Goal: Use online tool/utility: Utilize a website feature to perform a specific function

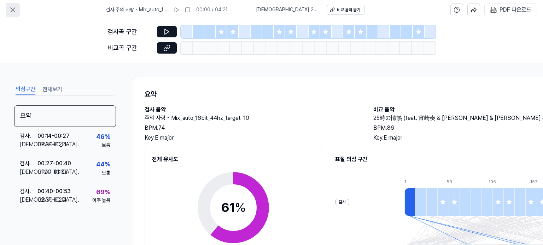
click at [11, 9] on icon at bounding box center [13, 10] width 4 height 4
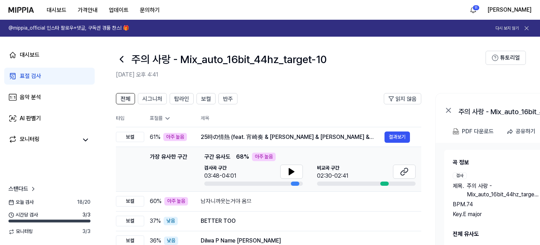
click at [448, 110] on icon at bounding box center [448, 110] width 4 height 4
drag, startPoint x: 115, startPoint y: 54, endPoint x: 126, endPoint y: 61, distance: 13.2
click at [119, 56] on header "주의 사랑 - Mix_auto_16bit_44hz_target-10 [DATE] 오후 4:41 튜토리얼" at bounding box center [319, 61] width 441 height 49
click at [127, 61] on div "주의 사랑 - Mix_auto_16bit_44hz_target-10" at bounding box center [300, 59] width 369 height 17
click at [124, 53] on div at bounding box center [121, 59] width 11 height 17
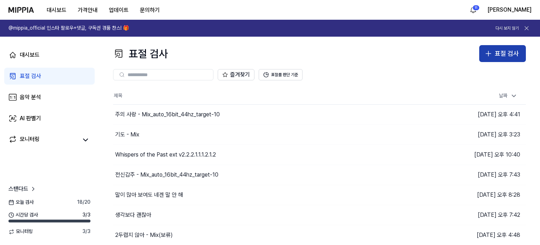
click at [494, 54] on button "표절 검사" at bounding box center [502, 53] width 47 height 17
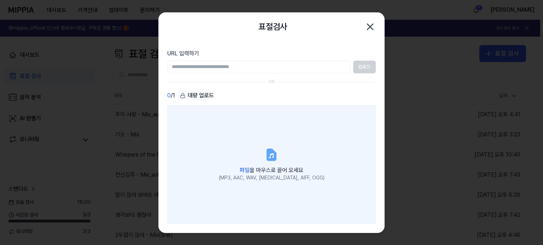
click at [242, 146] on label "파일 을 마우스로 끌어 오세요 (MP3, AAC, WAV, [MEDICAL_DATA], AIFF, OGG)" at bounding box center [271, 164] width 208 height 119
click at [0, 0] on input "파일 을 마우스로 끌어 오세요 (MP3, AAC, WAV, [MEDICAL_DATA], AIFF, OGG)" at bounding box center [0, 0] width 0 height 0
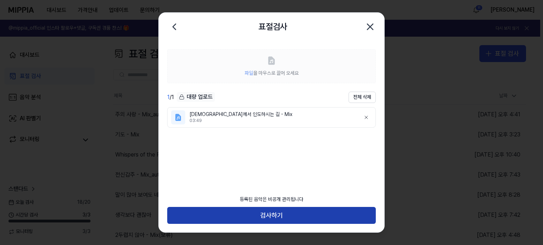
click at [307, 217] on button "검사하기" at bounding box center [271, 215] width 208 height 17
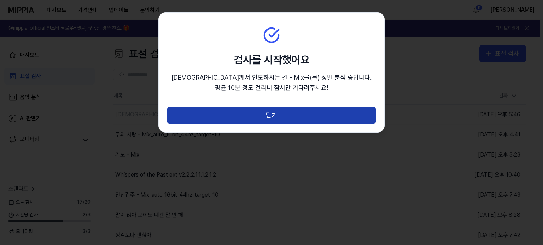
click at [302, 118] on button "닫기" at bounding box center [271, 115] width 208 height 17
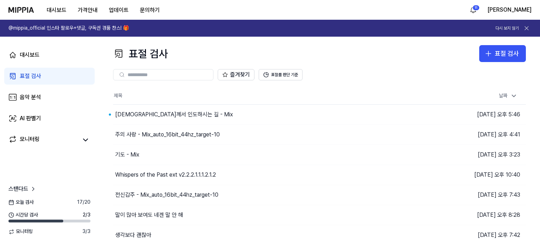
click at [171, 12] on div "대시보드 가격안내 업데이트 문의하기 11 [PERSON_NAME]" at bounding box center [269, 9] width 523 height 19
click at [161, 112] on div "[DEMOGRAPHIC_DATA]께서 인도하시는 길 - Mix" at bounding box center [174, 115] width 118 height 8
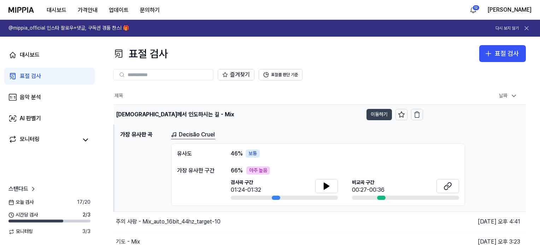
click at [377, 116] on button "이동하기" at bounding box center [378, 114] width 25 height 11
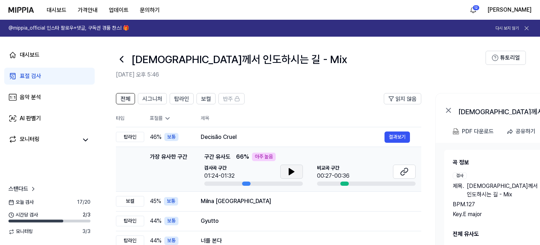
click at [297, 176] on button at bounding box center [291, 172] width 23 height 14
click at [393, 135] on button "결과보기" at bounding box center [396, 137] width 25 height 11
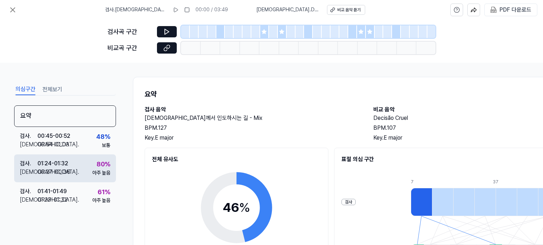
click at [75, 172] on div "검사 . 01:24 - 01:32 비교 . 00:27 - 00:36 80 % 아주 높음" at bounding box center [65, 169] width 102 height 28
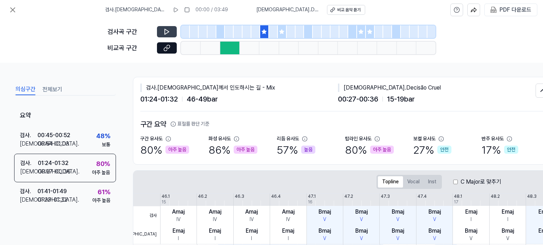
click at [173, 29] on button at bounding box center [167, 31] width 20 height 11
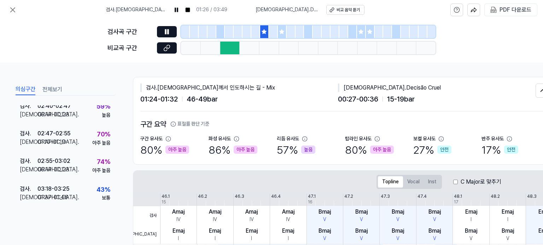
scroll to position [143, 0]
click at [171, 49] on button at bounding box center [167, 47] width 20 height 11
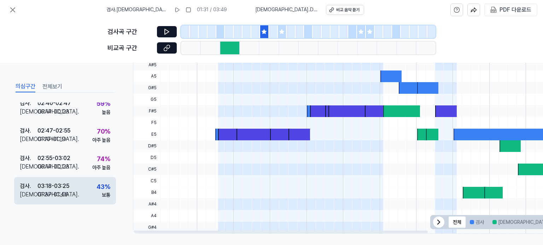
scroll to position [212, 0]
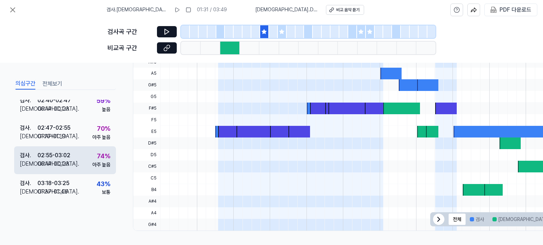
click at [59, 161] on div "00:14 - 00:23" at bounding box center [53, 164] width 32 height 8
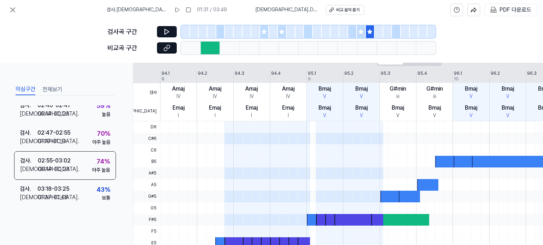
scroll to position [106, 0]
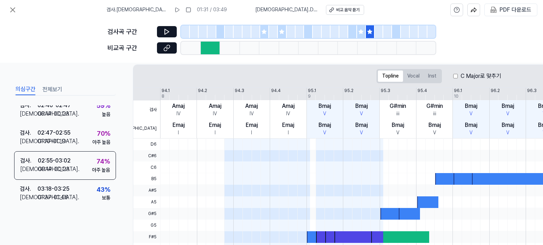
click at [179, 51] on div "비교곡 구간" at bounding box center [271, 48] width 328 height 13
click at [170, 46] on icon at bounding box center [168, 47] width 4 height 4
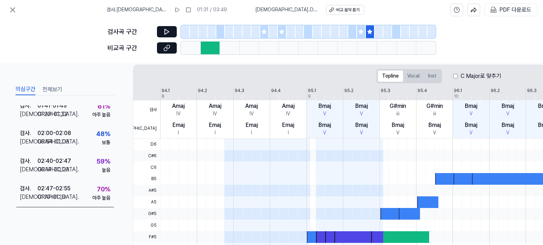
scroll to position [2, 0]
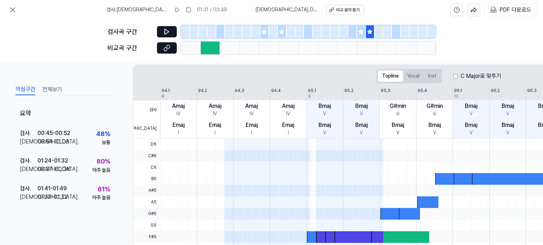
click at [55, 90] on button "전체보기" at bounding box center [52, 89] width 20 height 11
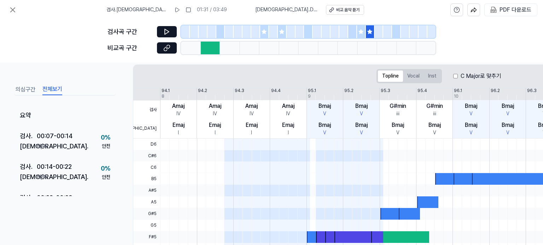
click at [16, 88] on button "의심구간" at bounding box center [26, 89] width 20 height 11
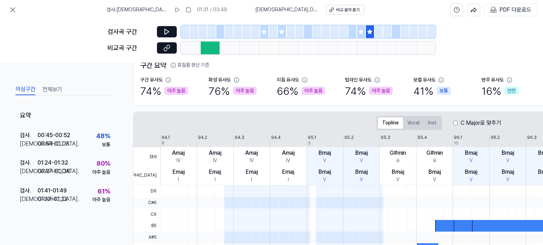
scroll to position [0, 0]
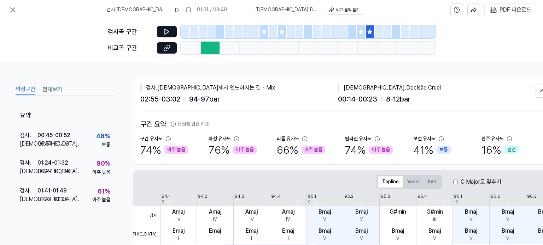
click at [258, 91] on div "검사 . [DEMOGRAPHIC_DATA]께서 인도하시는 길 - Mix" at bounding box center [238, 88] width 197 height 8
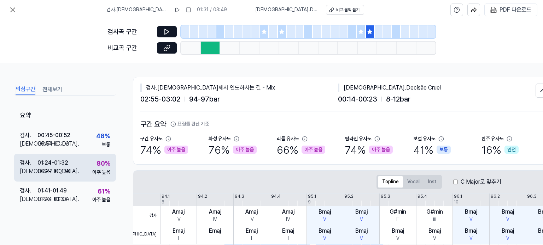
click at [60, 169] on div "00:27 - 00:36" at bounding box center [53, 171] width 33 height 8
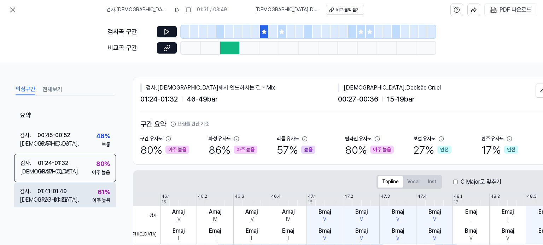
click at [62, 191] on div "01:41 - 01:49" at bounding box center [51, 192] width 29 height 8
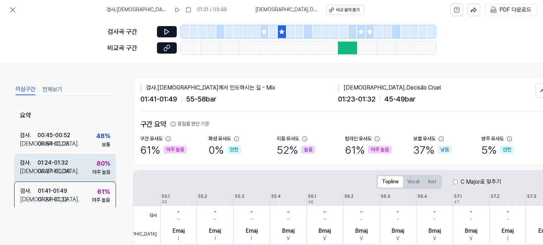
click at [92, 160] on div "80 % 아주 높음" at bounding box center [101, 167] width 18 height 17
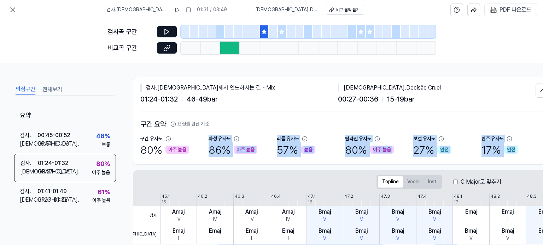
drag, startPoint x: 208, startPoint y: 138, endPoint x: 515, endPoint y: 148, distance: 306.7
click at [515, 148] on div "구간 유사도 80 % 아주 높음 화성 유사도 86 % 아주 높음 리듬 유사도 57 % 높음 탑라인 유사도 80 % 아주 높음 보컬 유사도 27…" at bounding box center [344, 147] width 409 height 22
copy div "[DEMOGRAPHIC_DATA]도 86 % 아주 높음 리듬 유사도 57 % 높음 탑라인 유사도 80 % 아주 높음 보컬 유사도 27 % 안전…"
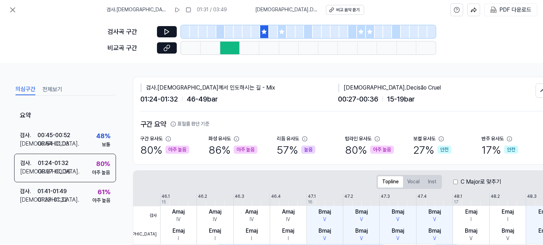
click at [130, 66] on div "의심구간 전체보기 요약 검사 . 00:45 - 00:52 비교 . 00:54 - 01:03 48 % 보통 검사 . 01:24 - 01:32 비…" at bounding box center [271, 154] width 543 height 183
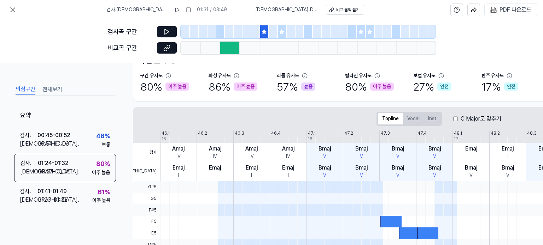
scroll to position [71, 0]
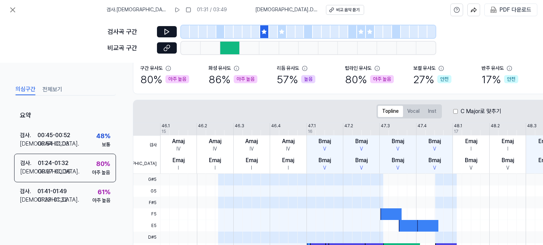
drag, startPoint x: 169, startPoint y: 144, endPoint x: 504, endPoint y: 145, distance: 334.5
click at [520, 145] on div "검사 비교 46.1 46.2 46.3 46.4 47.1 47.2 47.3 47.4 48.1 48.2 48.3 48.4 49.1 49.2 49.…" at bounding box center [438, 148] width 610 height 51
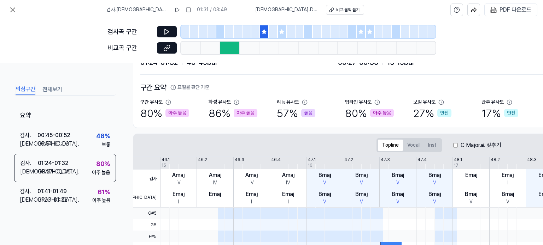
scroll to position [35, 0]
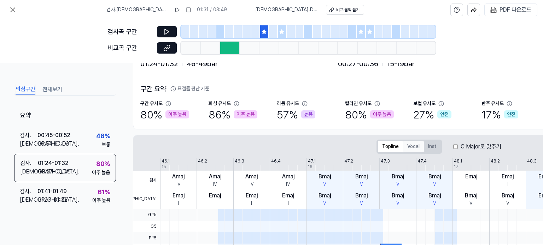
click at [415, 147] on button "Vocal" at bounding box center [413, 146] width 21 height 11
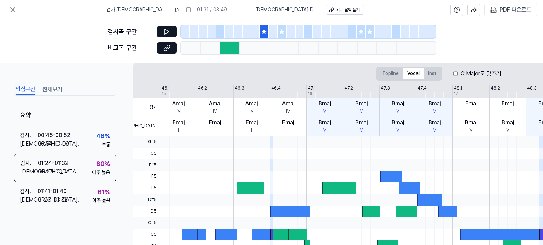
scroll to position [106, 0]
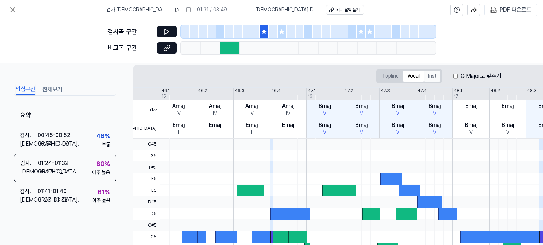
click at [430, 78] on button "Inst" at bounding box center [431, 76] width 17 height 11
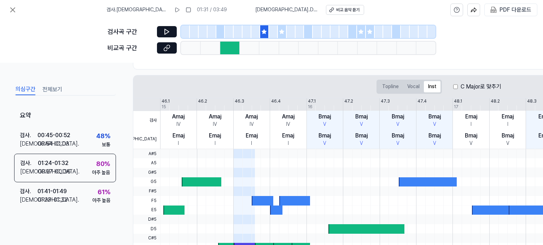
scroll to position [35, 0]
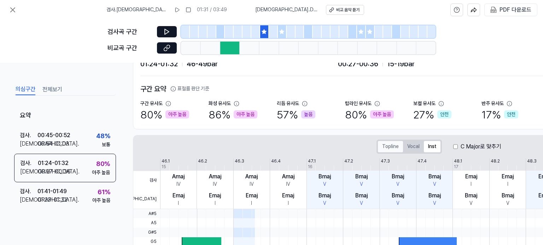
click at [392, 143] on button "Topline" at bounding box center [390, 146] width 25 height 11
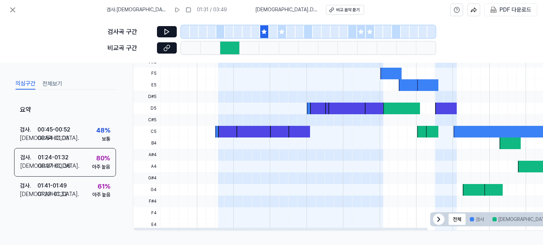
scroll to position [213, 0]
click at [470, 36] on div "검사곡 구간 비교곡 구간" at bounding box center [271, 41] width 543 height 43
click at [67, 223] on div "의심구간 전체보기 요약 검사 . 00:45 - 00:52 비교 . 00:54 - 01:03 48 % 보통 검사 . 01:24 - 01:32 비…" at bounding box center [65, 154] width 102 height 154
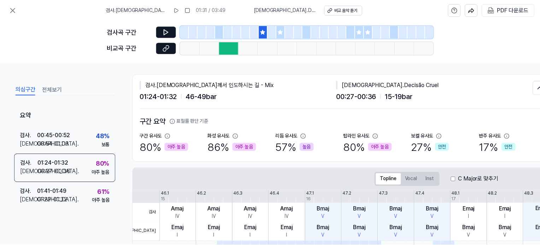
scroll to position [0, 0]
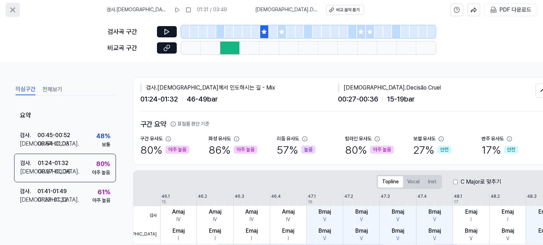
click at [14, 9] on icon at bounding box center [12, 10] width 8 height 8
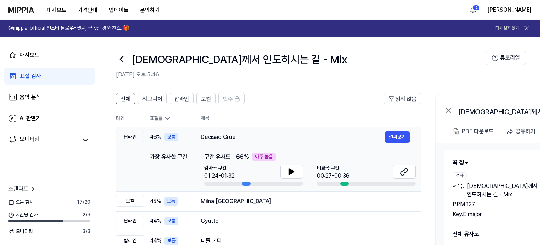
click at [303, 132] on div "Decisão Cruel 결과보기" at bounding box center [305, 137] width 209 height 11
click at [313, 113] on th "제목" at bounding box center [311, 118] width 220 height 17
click at [124, 64] on icon at bounding box center [121, 59] width 11 height 11
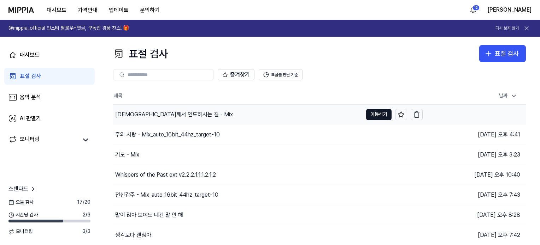
click at [295, 117] on div "[DEMOGRAPHIC_DATA]께서 인도하시는 길 - Mix" at bounding box center [237, 115] width 249 height 20
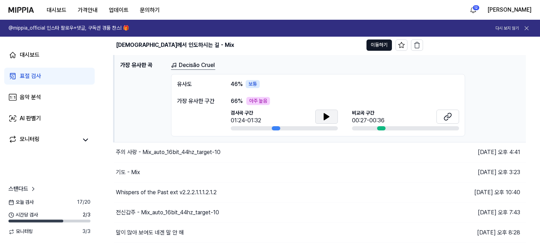
scroll to position [71, 0]
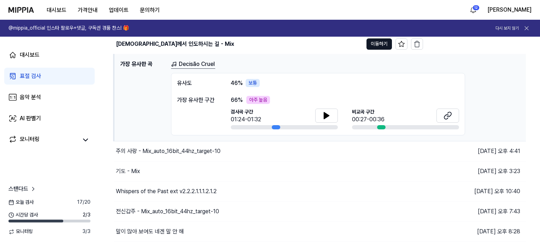
drag, startPoint x: 107, startPoint y: 109, endPoint x: 121, endPoint y: 110, distance: 14.1
click at [107, 109] on div "표절 검사 표절 검사 표절 검사 음악 분석 AI 판별기 즐겨찾기 표절률 판단 기준 제목 날짜 하나님께서 인도하시는 길 - Mix 이동하기 [D…" at bounding box center [319, 70] width 441 height 209
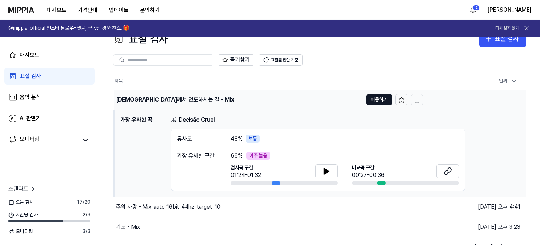
scroll to position [0, 0]
